Goal: Information Seeking & Learning: Learn about a topic

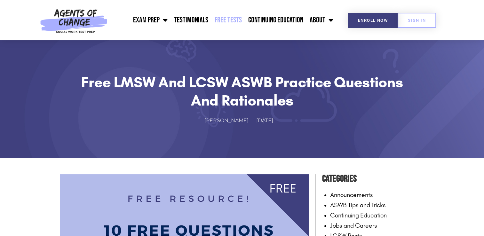
click at [232, 20] on link "Free Tests" at bounding box center [228, 20] width 34 height 16
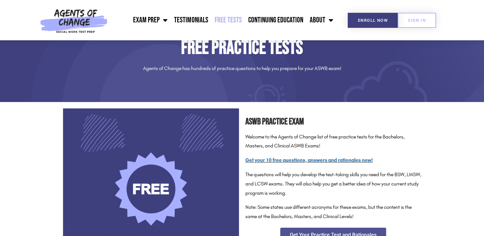
scroll to position [128, 0]
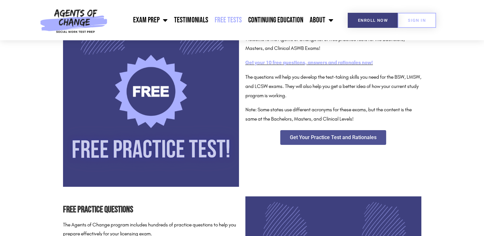
click at [296, 63] on link "Get your 10 free questions, answers and rationales now!" at bounding box center [309, 62] width 128 height 6
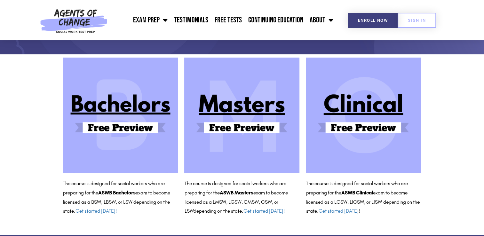
scroll to position [96, 0]
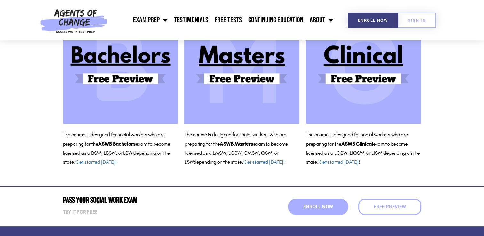
click at [236, 61] on img at bounding box center [241, 66] width 115 height 115
